Goal: Task Accomplishment & Management: Manage account settings

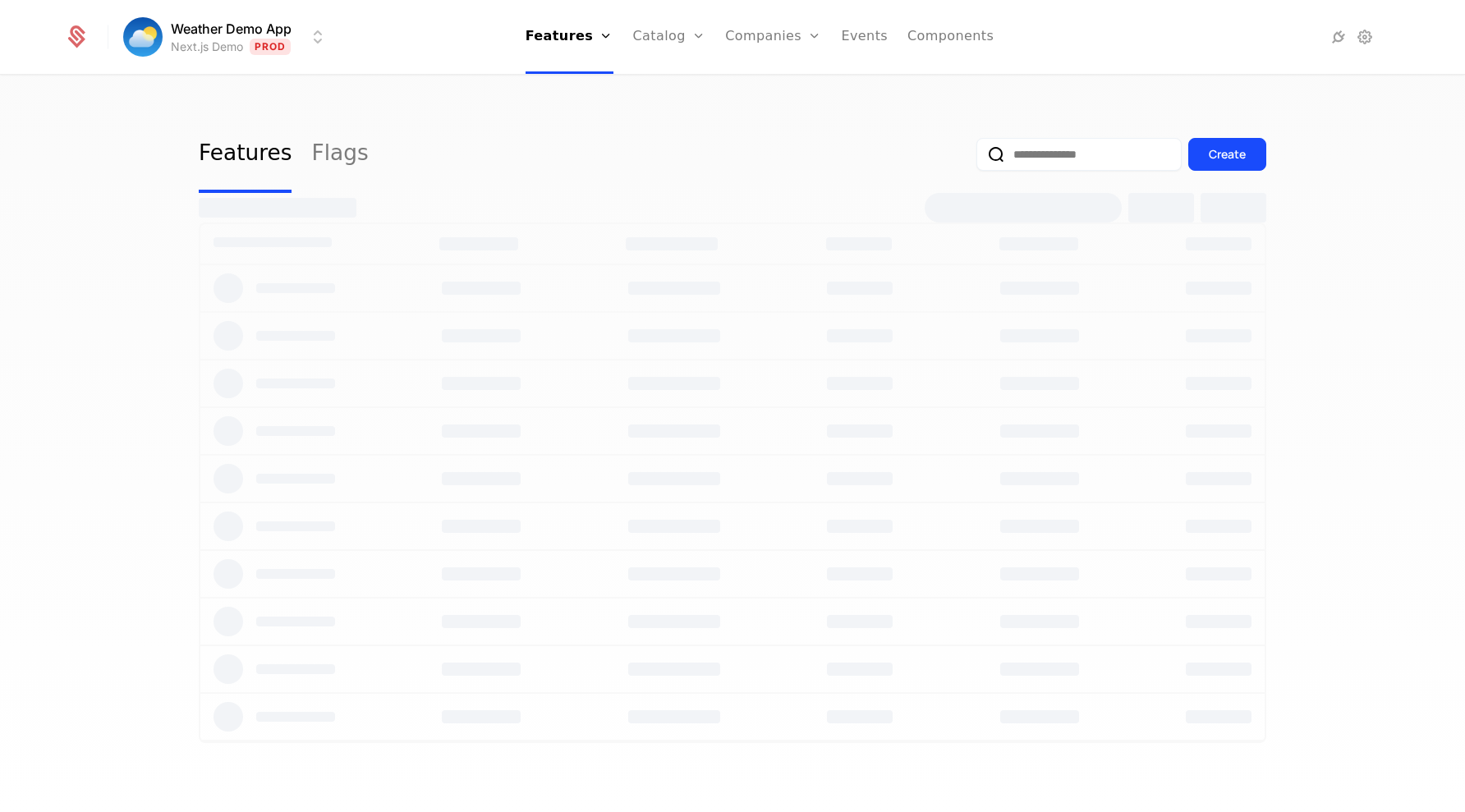
select select "***"
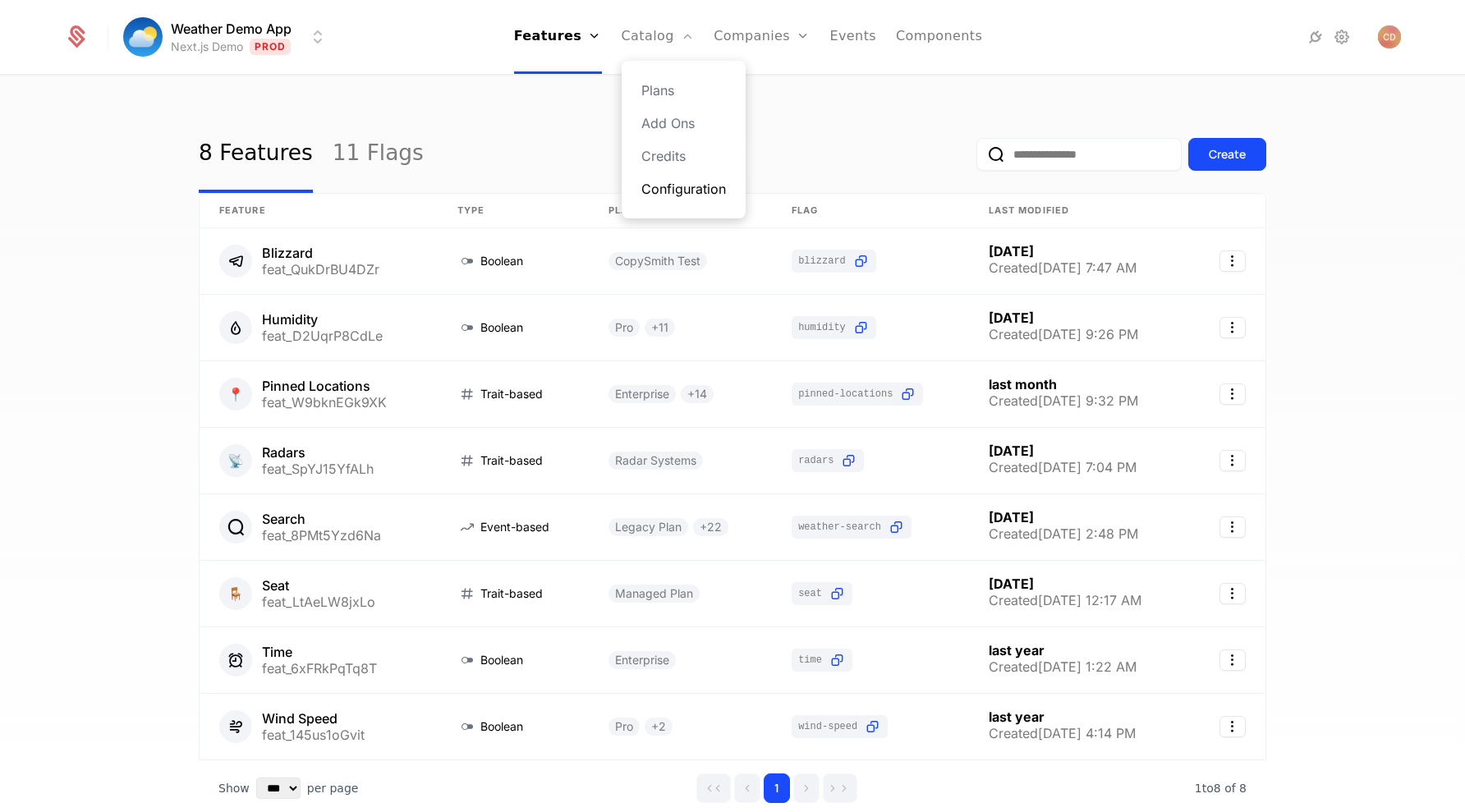
click at [681, 184] on link "Configuration" at bounding box center [683, 188] width 84 height 20
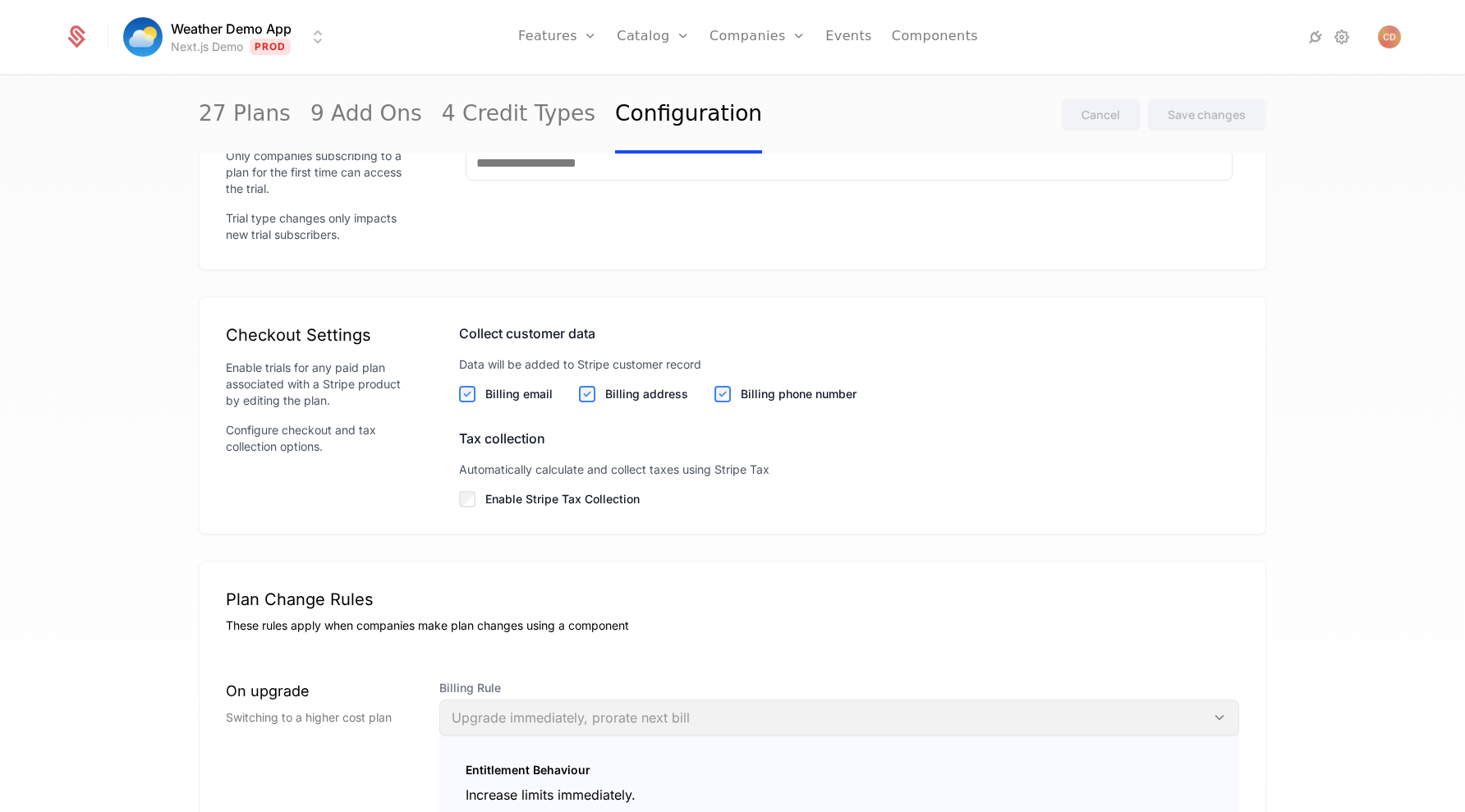
scroll to position [1828, 0]
click at [571, 499] on label "Enable Stripe Tax Collection" at bounding box center [862, 496] width 754 height 16
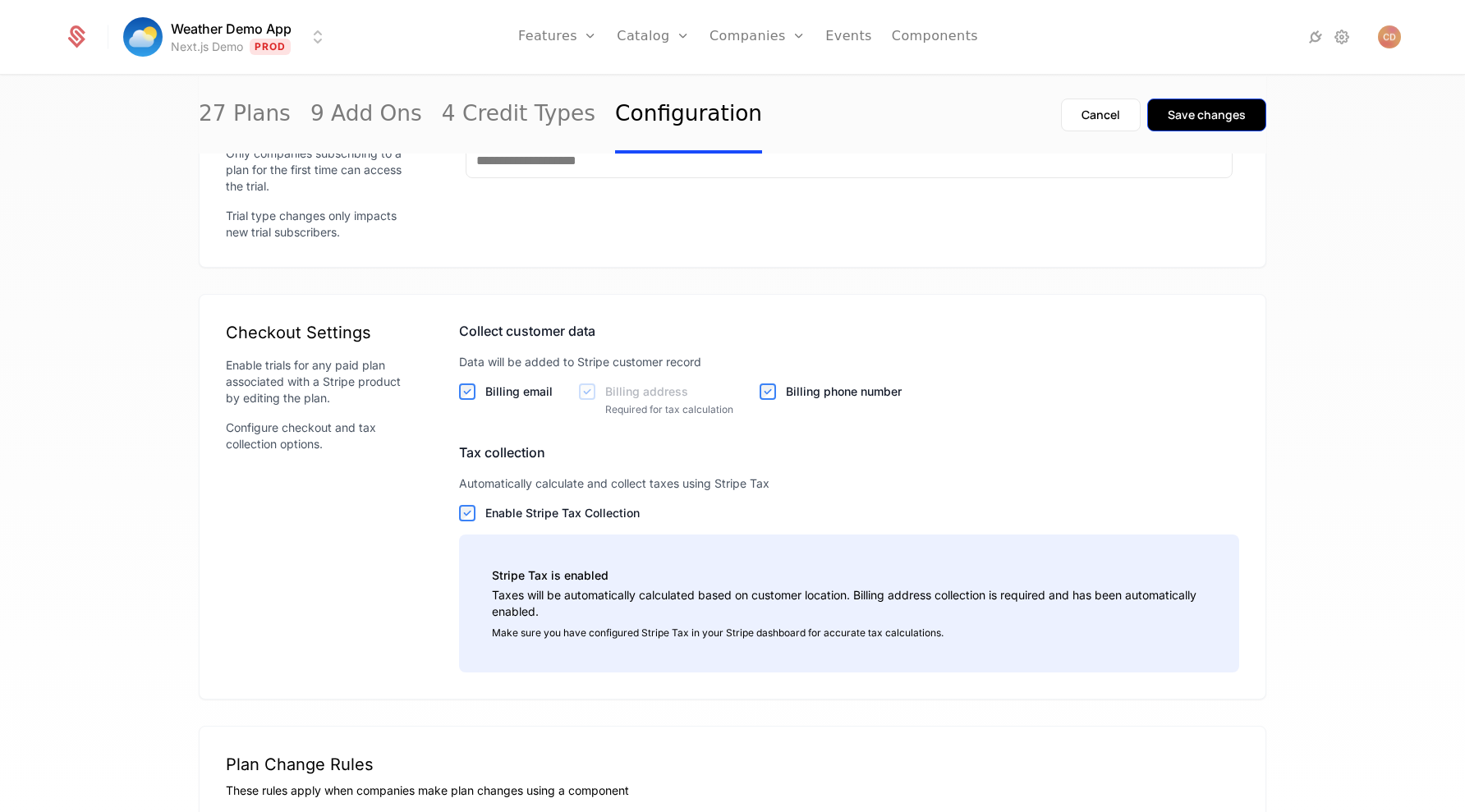
click at [1197, 111] on div "Save changes" at bounding box center [1207, 115] width 78 height 16
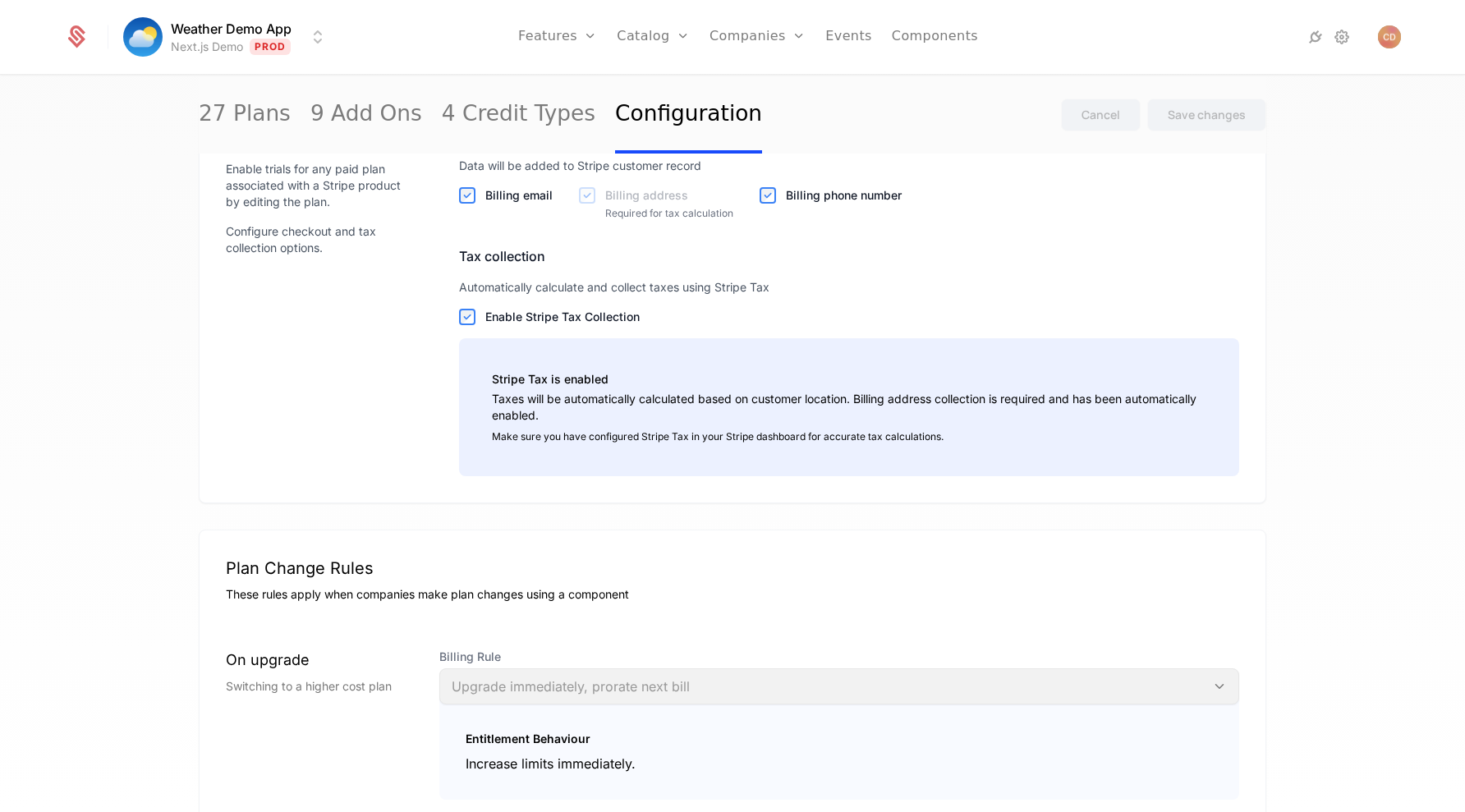
scroll to position [2011, 0]
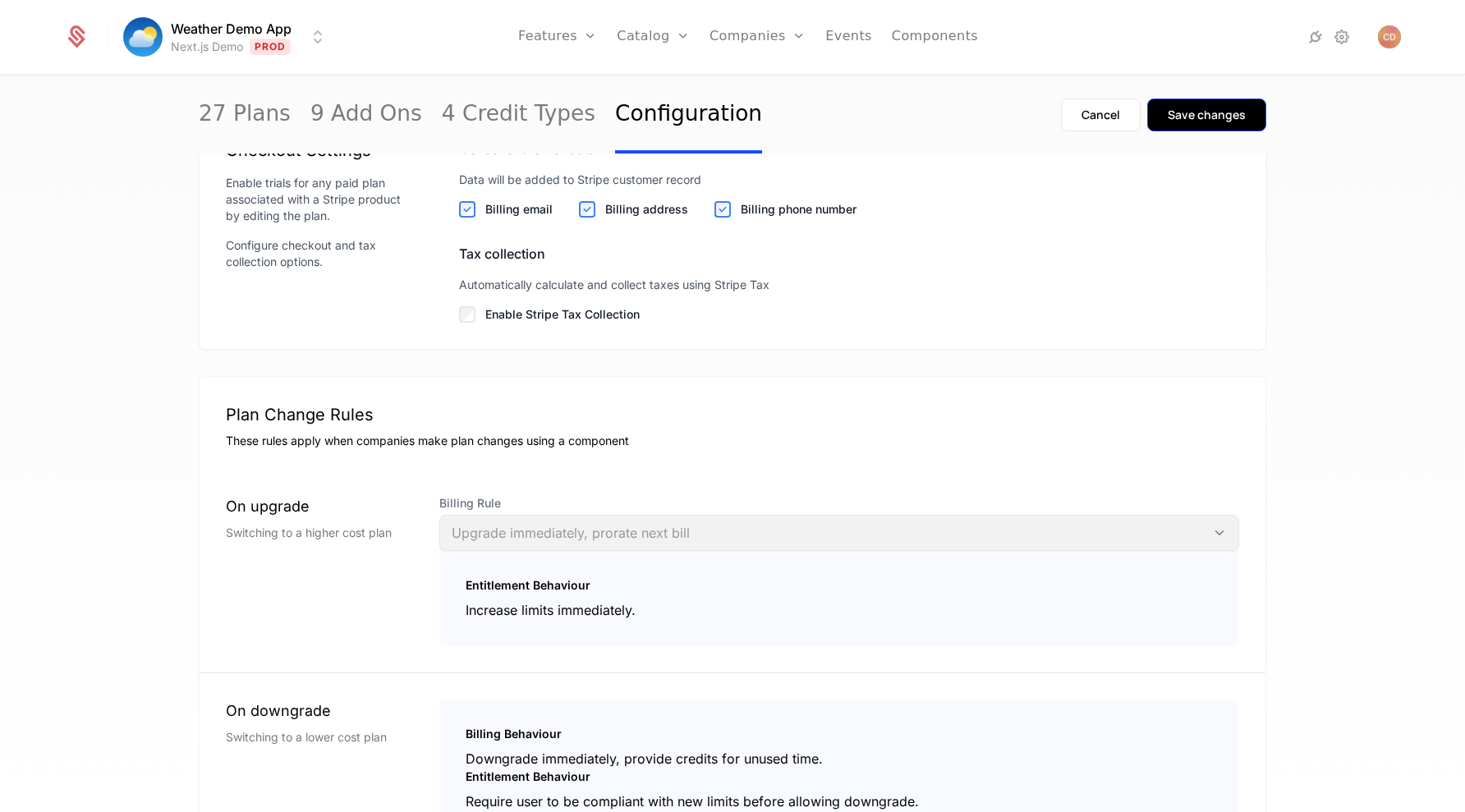
click at [1195, 114] on div "Save changes" at bounding box center [1207, 115] width 78 height 16
